Goal: Information Seeking & Learning: Find specific fact

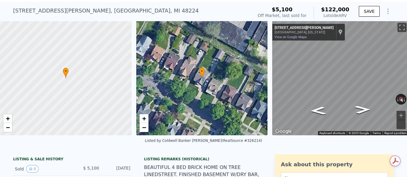
scroll to position [2, 0]
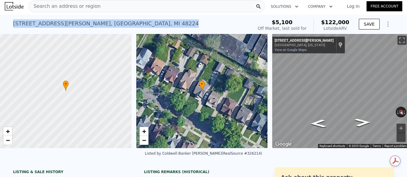
drag, startPoint x: 11, startPoint y: 23, endPoint x: 101, endPoint y: 21, distance: 90.4
click at [101, 21] on div "[STREET_ADDRESS][PERSON_NAME] Sold [DATE] for $5,100 (~ARV $122k )" at bounding box center [131, 25] width 237 height 17
copy div "[STREET_ADDRESS][PERSON_NAME]"
click at [141, 27] on div "[STREET_ADDRESS][PERSON_NAME] Sold [DATE] for $5,100 (~ARV $122k )" at bounding box center [131, 25] width 237 height 17
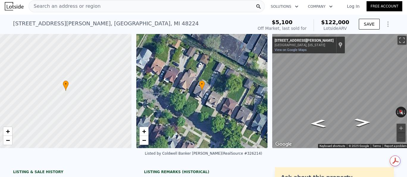
click at [137, 6] on div "Search an address or region" at bounding box center [147, 6] width 236 height 12
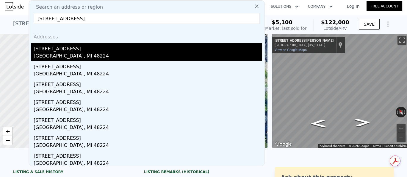
type input "[STREET_ADDRESS]"
click at [81, 53] on div "[GEOGRAPHIC_DATA], MI 48224" at bounding box center [148, 56] width 228 height 8
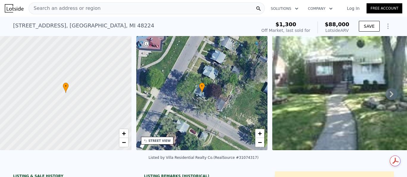
click at [125, 8] on div "Search an address or region" at bounding box center [147, 8] width 236 height 12
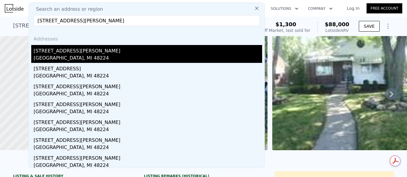
type input "[STREET_ADDRESS][PERSON_NAME]"
click at [47, 53] on div "[STREET_ADDRESS][PERSON_NAME]" at bounding box center [148, 50] width 228 height 10
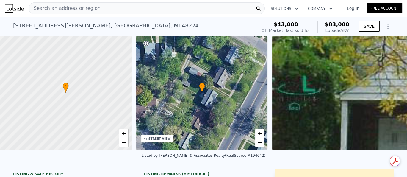
click at [87, 5] on span "Search an address or region" at bounding box center [65, 8] width 72 height 7
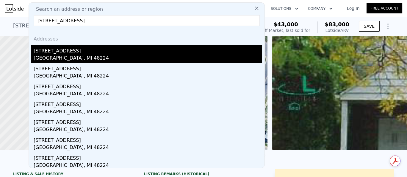
type input "[STREET_ADDRESS]"
click at [70, 51] on div "[STREET_ADDRESS]" at bounding box center [148, 50] width 228 height 10
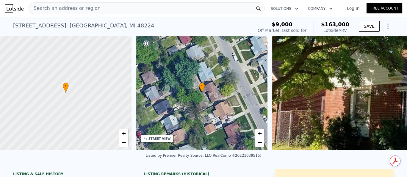
click at [68, 9] on span "Search an address or region" at bounding box center [65, 8] width 72 height 7
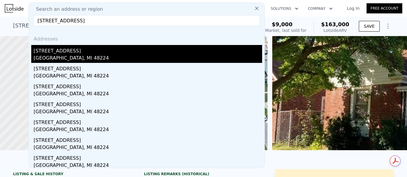
type input "[STREET_ADDRESS]"
click at [66, 56] on div "[GEOGRAPHIC_DATA], MI 48224" at bounding box center [148, 58] width 228 height 8
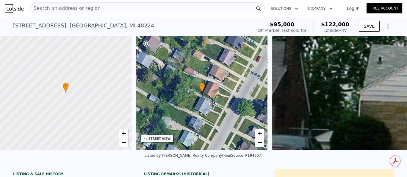
click at [44, 9] on span "Search an address or region" at bounding box center [65, 8] width 72 height 7
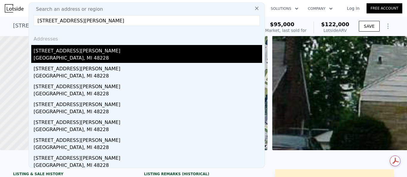
type input "[STREET_ADDRESS][PERSON_NAME]"
click at [60, 57] on div "[GEOGRAPHIC_DATA], MI 48228" at bounding box center [148, 58] width 228 height 8
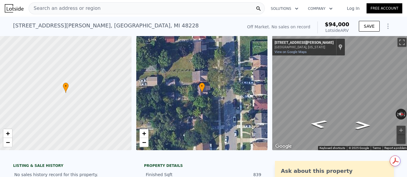
click at [91, 10] on span "Search an address or region" at bounding box center [65, 8] width 72 height 7
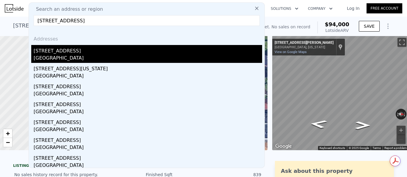
type input "[STREET_ADDRESS]"
click at [63, 49] on div "[STREET_ADDRESS]" at bounding box center [148, 50] width 228 height 10
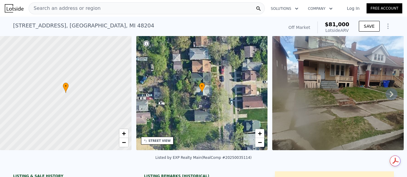
click at [100, 4] on div "Search an address or region" at bounding box center [147, 8] width 236 height 12
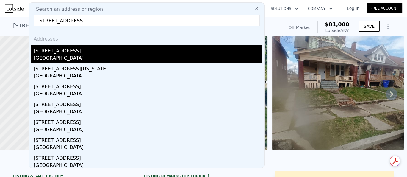
type input "[STREET_ADDRESS]"
click at [65, 54] on div "[STREET_ADDRESS]" at bounding box center [148, 50] width 228 height 10
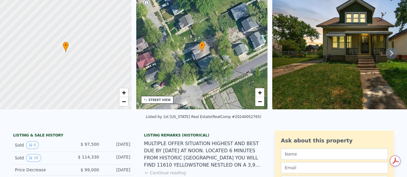
scroll to position [2, 0]
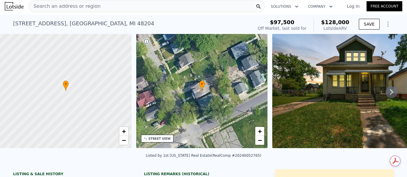
click at [66, 5] on span "Search an address or region" at bounding box center [65, 6] width 72 height 7
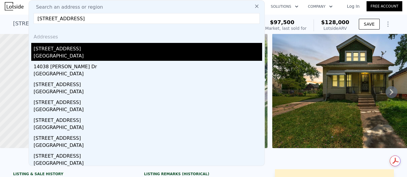
type input "[STREET_ADDRESS]"
click at [59, 54] on div "[GEOGRAPHIC_DATA]" at bounding box center [148, 56] width 228 height 8
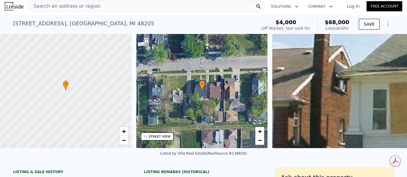
drag, startPoint x: 73, startPoint y: 2, endPoint x: 58, endPoint y: 7, distance: 15.7
click at [58, 7] on span "Search an address or region" at bounding box center [65, 6] width 72 height 7
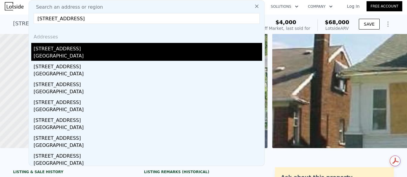
type input "[STREET_ADDRESS]"
click at [88, 56] on div "[GEOGRAPHIC_DATA]" at bounding box center [148, 56] width 228 height 8
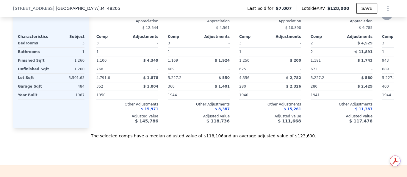
scroll to position [667, 0]
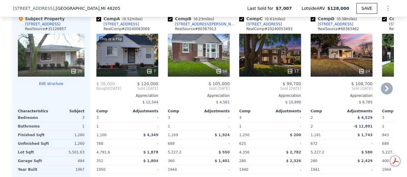
click at [385, 89] on icon at bounding box center [387, 88] width 4 height 6
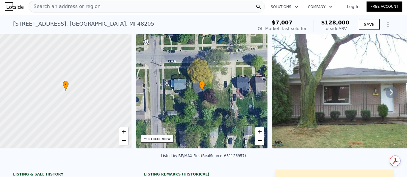
scroll to position [0, 0]
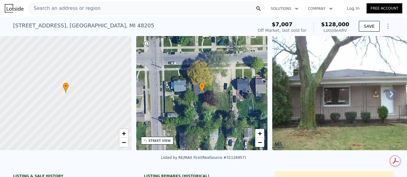
click at [67, 6] on span "Search an address or region" at bounding box center [65, 8] width 72 height 7
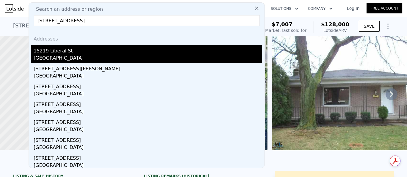
type input "[STREET_ADDRESS]"
click at [70, 57] on div "[GEOGRAPHIC_DATA]" at bounding box center [148, 58] width 228 height 8
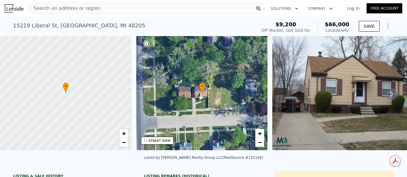
click at [95, 8] on div "Search an address or region" at bounding box center [147, 8] width 236 height 12
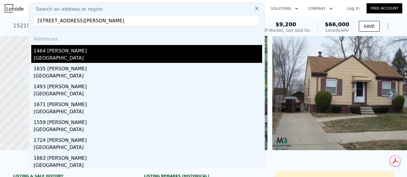
type input "[STREET_ADDRESS][PERSON_NAME]"
click at [123, 55] on div "[GEOGRAPHIC_DATA]" at bounding box center [148, 58] width 228 height 8
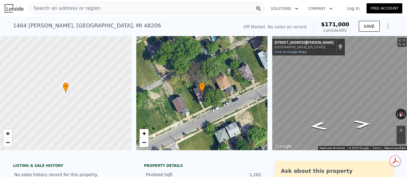
click at [128, 7] on div "Search an address or region" at bounding box center [147, 8] width 236 height 12
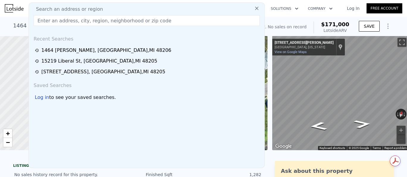
drag, startPoint x: 128, startPoint y: 7, endPoint x: 81, endPoint y: 19, distance: 49.4
paste input "[STREET_ADDRESS][US_STATE]"
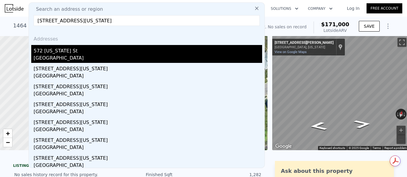
type input "[STREET_ADDRESS][US_STATE]"
click at [86, 55] on div "[GEOGRAPHIC_DATA]" at bounding box center [148, 58] width 228 height 8
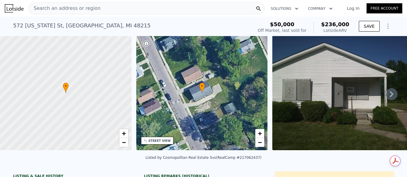
click at [101, 11] on div "Search an address or region" at bounding box center [147, 8] width 236 height 12
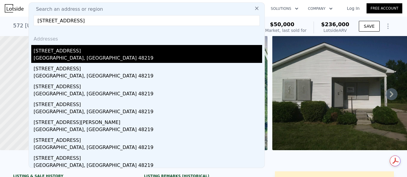
type input "[STREET_ADDRESS]"
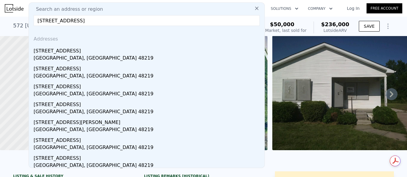
click at [84, 49] on div "[STREET_ADDRESS]" at bounding box center [148, 50] width 228 height 10
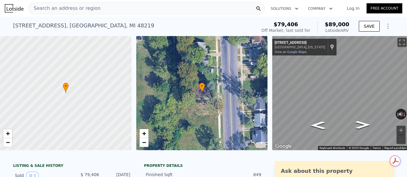
click at [109, 10] on div "Search an address or region" at bounding box center [147, 8] width 236 height 12
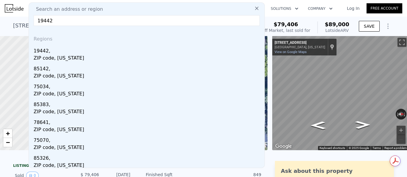
type input "19442"
click at [95, 17] on input "19442" at bounding box center [147, 20] width 226 height 11
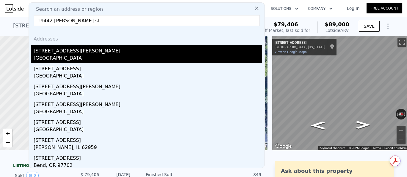
type input "19442 [PERSON_NAME] st"
click at [68, 54] on div "[GEOGRAPHIC_DATA]" at bounding box center [148, 58] width 228 height 8
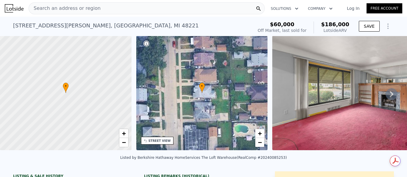
click at [80, 10] on span "Search an address or region" at bounding box center [65, 8] width 72 height 7
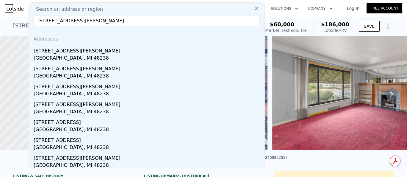
type input "[STREET_ADDRESS][PERSON_NAME]"
click at [254, 8] on icon at bounding box center [257, 8] width 6 height 6
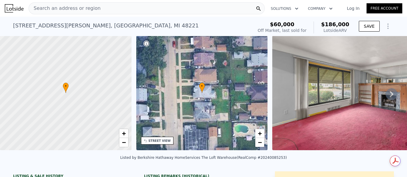
drag, startPoint x: 64, startPoint y: 6, endPoint x: 49, endPoint y: 7, distance: 15.5
click at [49, 7] on span "Search an address or region" at bounding box center [65, 8] width 72 height 7
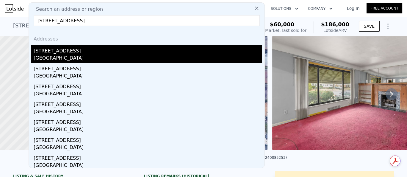
type input "[STREET_ADDRESS]"
click at [68, 54] on div "[GEOGRAPHIC_DATA]" at bounding box center [148, 58] width 228 height 8
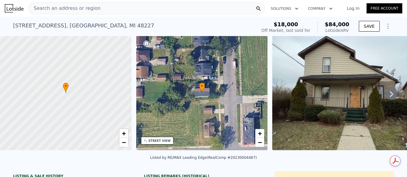
click at [96, 8] on div "Search an address or region" at bounding box center [147, 8] width 236 height 12
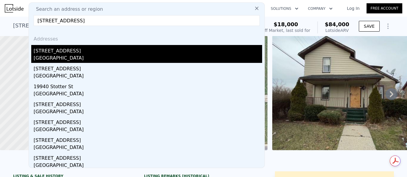
type input "[STREET_ADDRESS]"
click at [74, 48] on div "[STREET_ADDRESS]" at bounding box center [148, 50] width 228 height 10
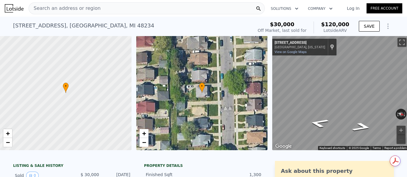
click at [79, 9] on span "Search an address or region" at bounding box center [65, 8] width 72 height 7
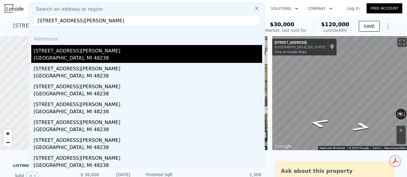
type input "[STREET_ADDRESS][PERSON_NAME]"
click at [100, 49] on div "[STREET_ADDRESS][PERSON_NAME]" at bounding box center [148, 50] width 228 height 10
